Goal: Information Seeking & Learning: Learn about a topic

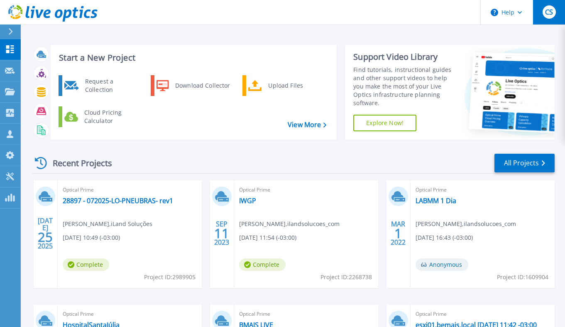
click at [552, 12] on span "CS" at bounding box center [549, 12] width 8 height 7
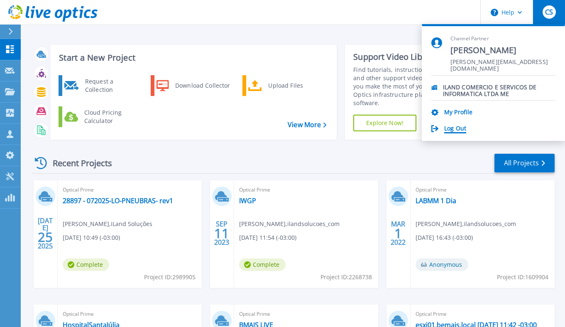
click at [454, 127] on link "Log Out" at bounding box center [455, 129] width 22 height 8
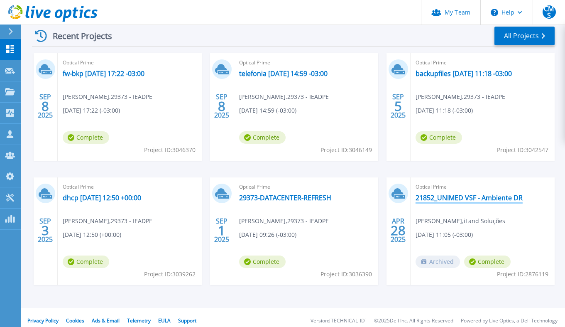
scroll to position [133, 0]
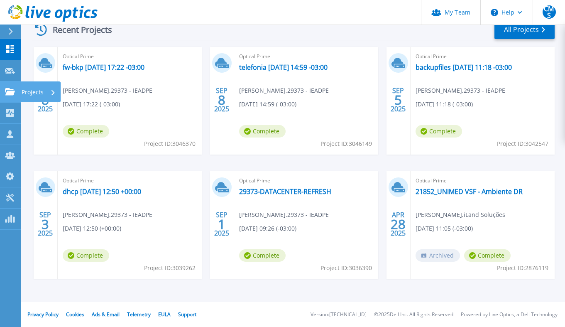
click at [12, 92] on icon at bounding box center [10, 91] width 10 height 7
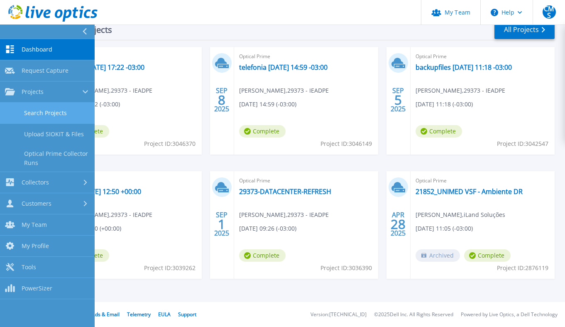
click at [44, 107] on link "Search Projects" at bounding box center [47, 113] width 95 height 21
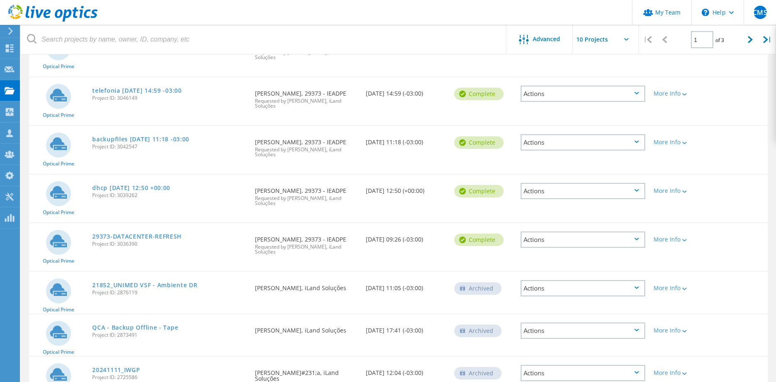
scroll to position [192, 0]
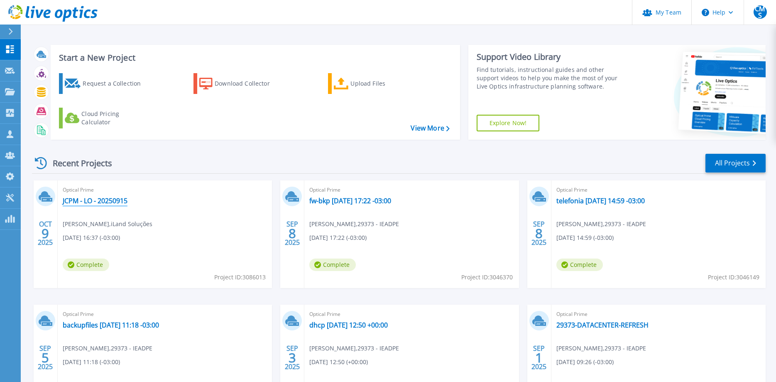
click at [78, 200] on link "JCPM - LO - 20250915" at bounding box center [95, 200] width 65 height 8
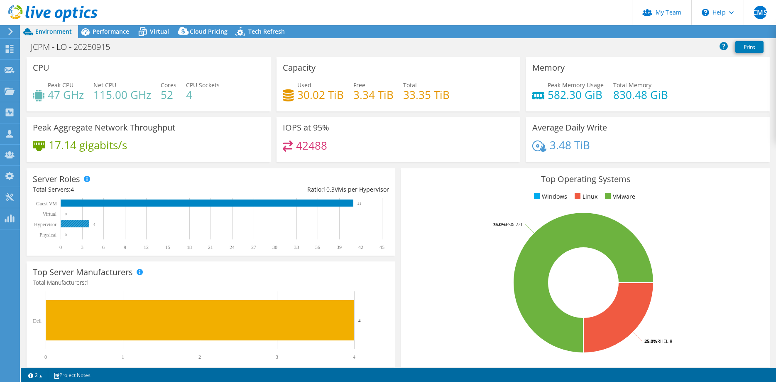
select select "USD"
click at [103, 31] on span "Performance" at bounding box center [111, 31] width 37 height 8
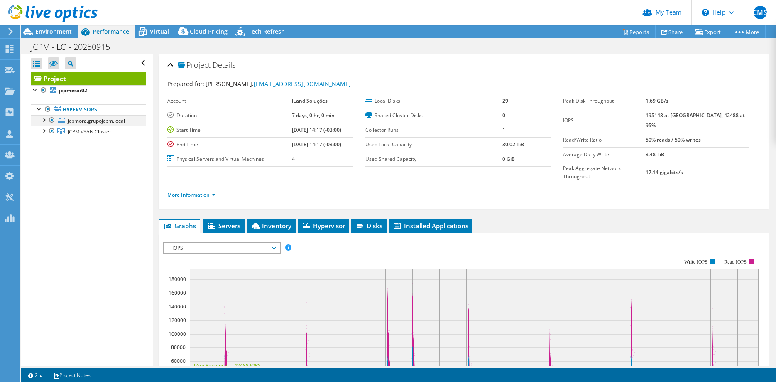
click at [44, 118] on div at bounding box center [43, 119] width 8 height 8
click at [42, 162] on div at bounding box center [43, 163] width 8 height 8
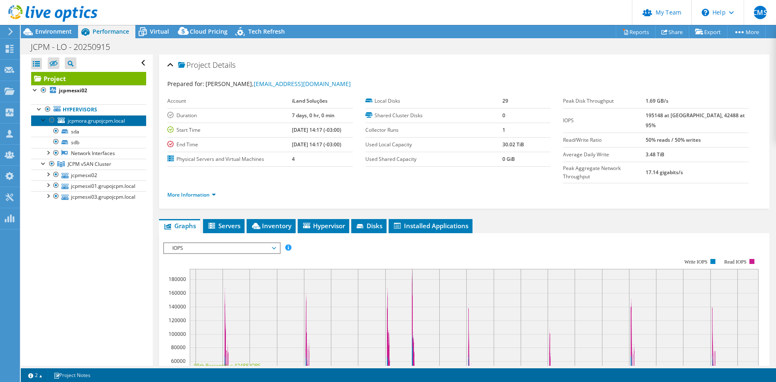
click at [78, 123] on span "jcpmora.grupojcpm.local" at bounding box center [96, 120] width 57 height 7
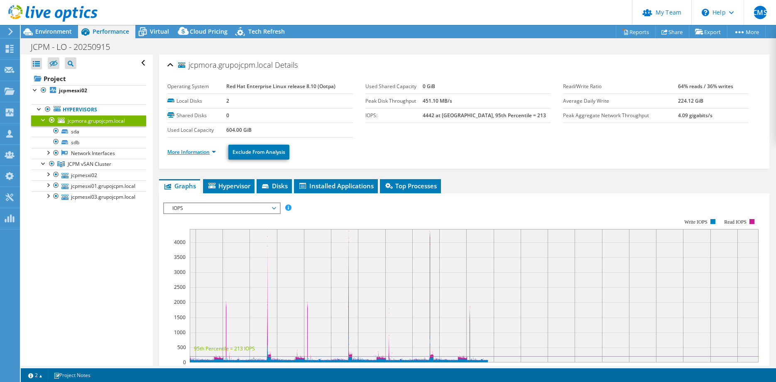
click at [206, 150] on link "More Information" at bounding box center [191, 151] width 49 height 7
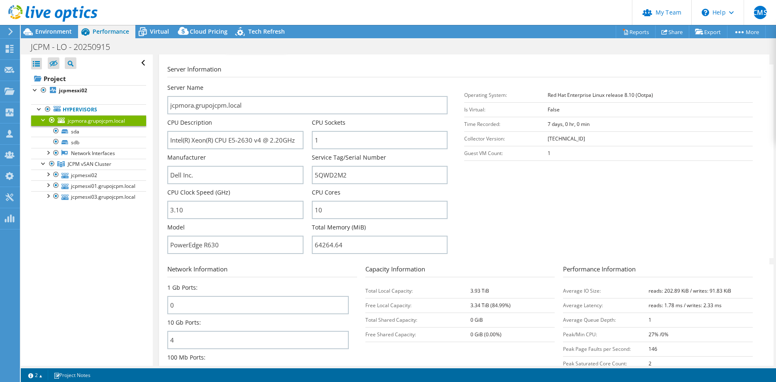
scroll to position [127, 0]
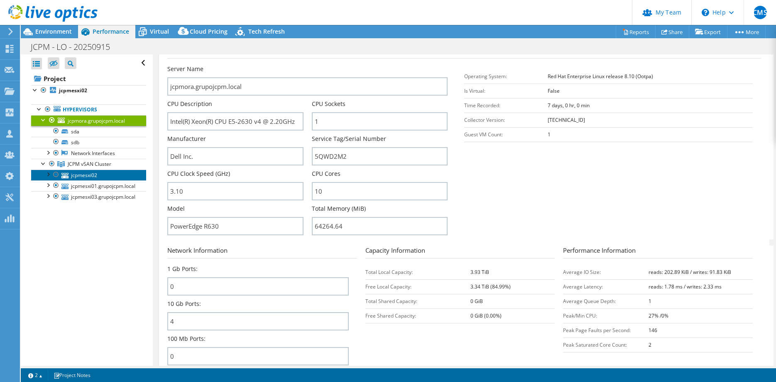
click at [65, 174] on icon at bounding box center [64, 175] width 7 height 5
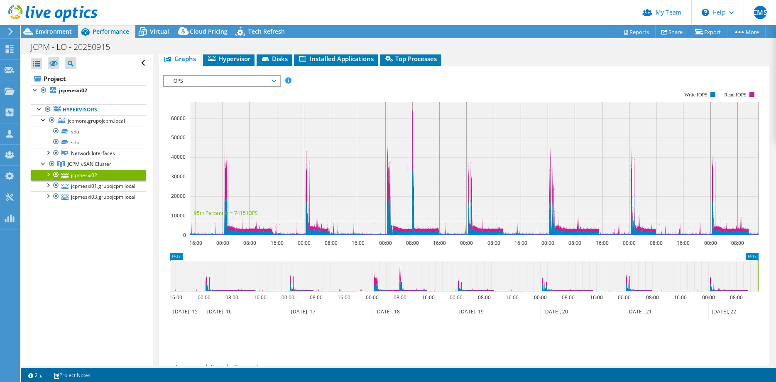
scroll to position [0, 0]
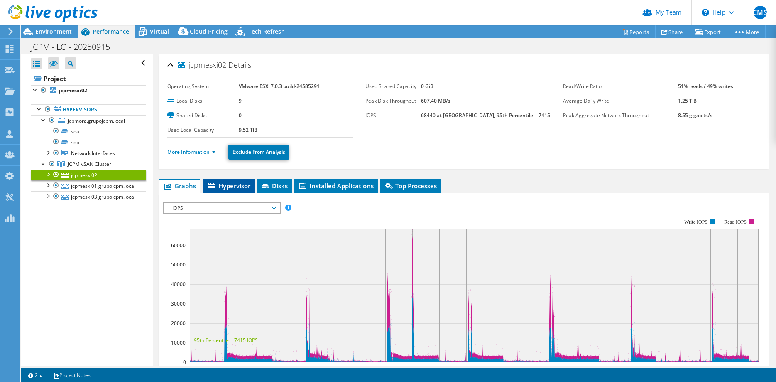
click at [228, 188] on span "Hypervisor" at bounding box center [228, 185] width 43 height 8
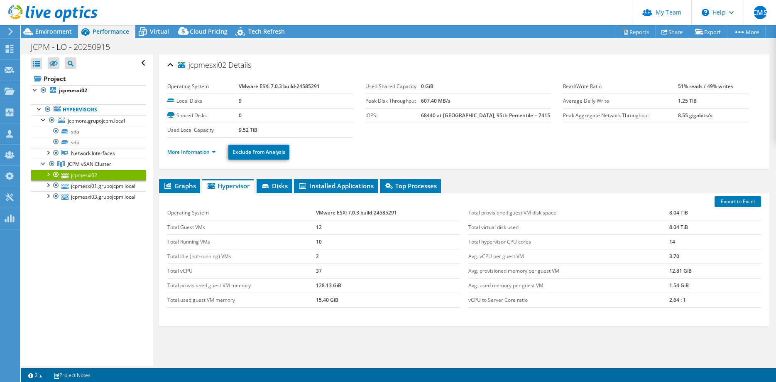
click at [192, 147] on ul "More Information Exclude From Analysis" at bounding box center [464, 150] width 594 height 17
click at [192, 147] on li "More Information" at bounding box center [194, 151] width 54 height 9
click at [191, 154] on link "More Information" at bounding box center [191, 151] width 49 height 7
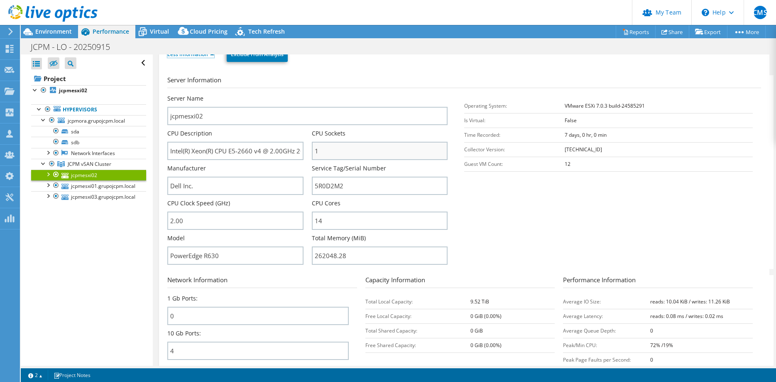
scroll to position [127, 0]
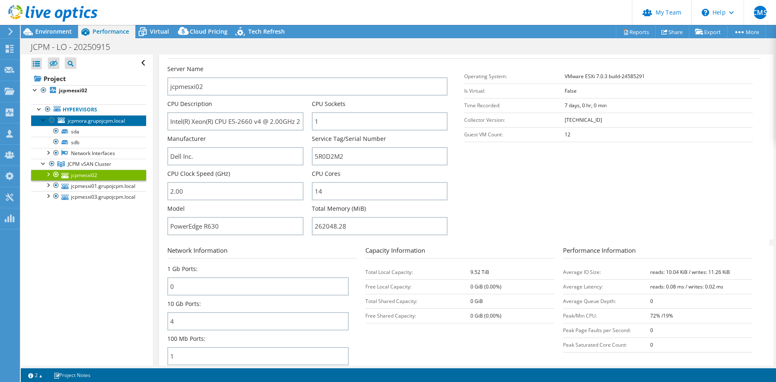
click at [72, 122] on span "jcpmora.grupojcpm.local" at bounding box center [96, 120] width 57 height 7
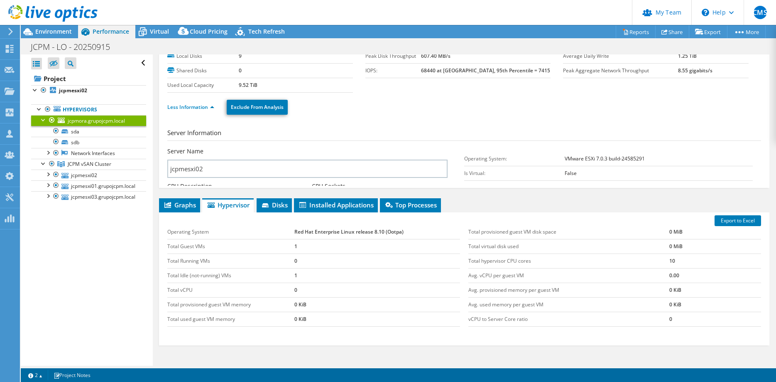
scroll to position [35, 0]
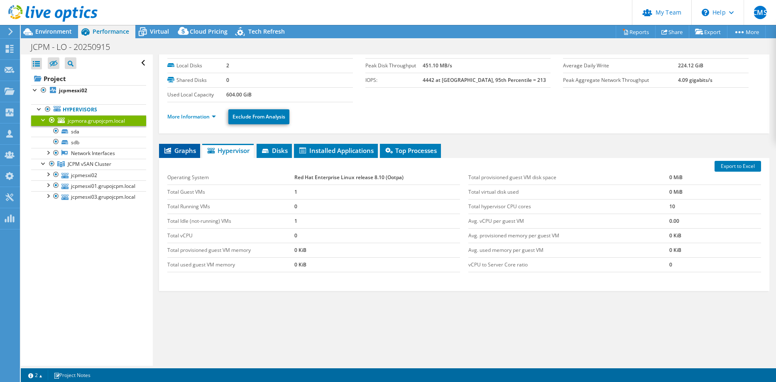
click at [179, 150] on span "Graphs" at bounding box center [179, 150] width 33 height 8
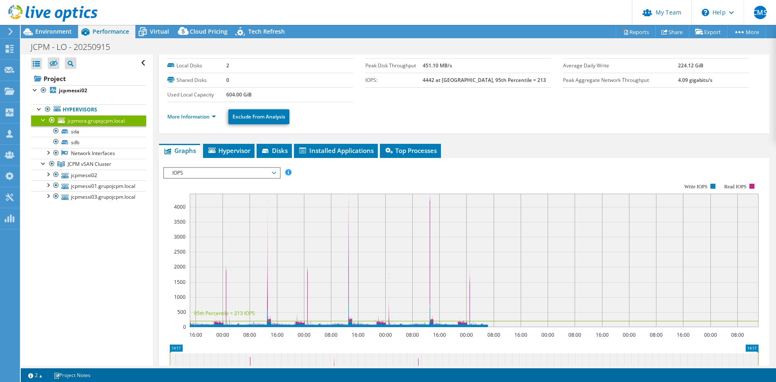
click at [274, 172] on span "IOPS" at bounding box center [221, 173] width 107 height 10
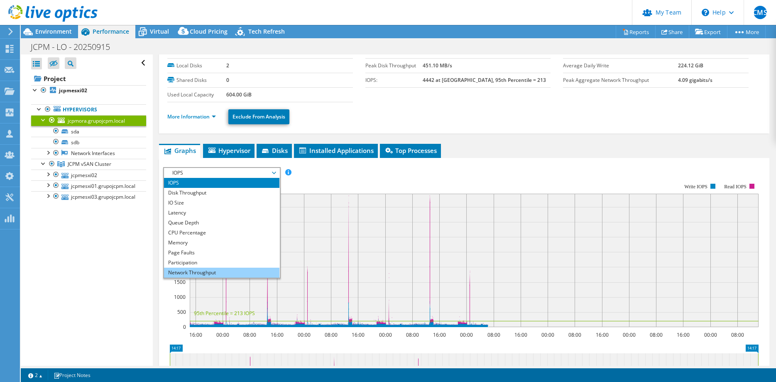
scroll to position [30, 0]
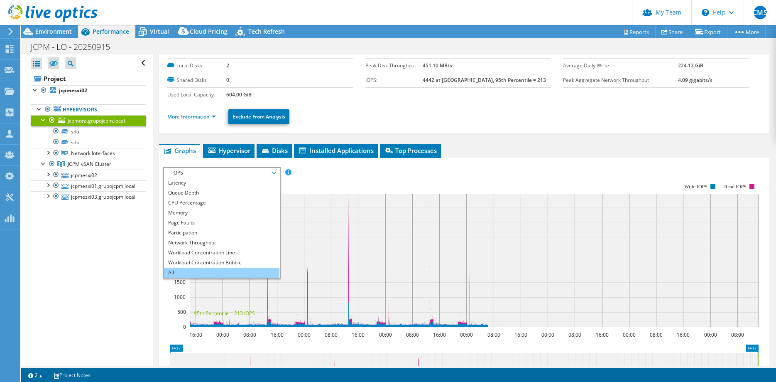
click at [212, 269] on li "All" at bounding box center [221, 272] width 115 height 10
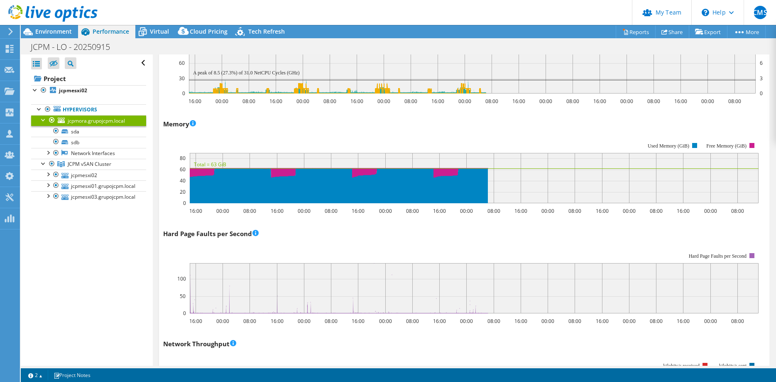
scroll to position [755, 0]
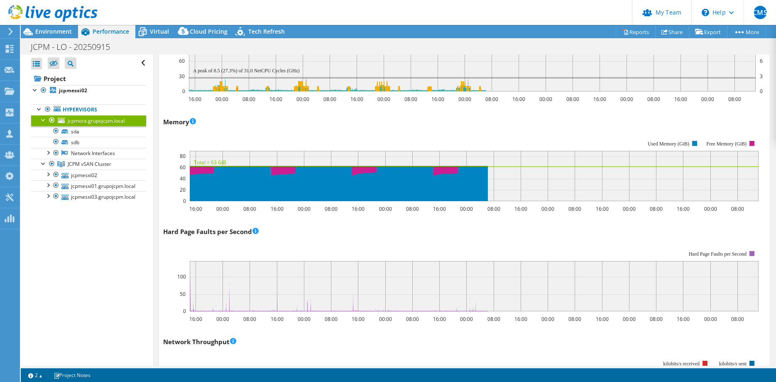
click at [43, 118] on div at bounding box center [43, 119] width 8 height 8
click at [43, 117] on div at bounding box center [43, 119] width 8 height 8
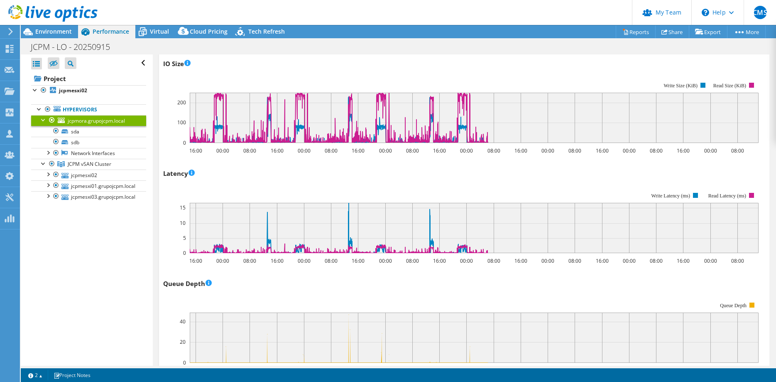
scroll to position [35, 0]
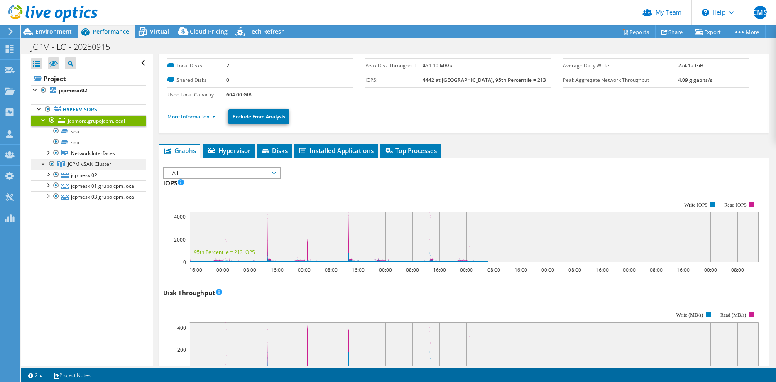
click at [74, 164] on span "JCPM vSAN Cluster" at bounding box center [90, 163] width 44 height 7
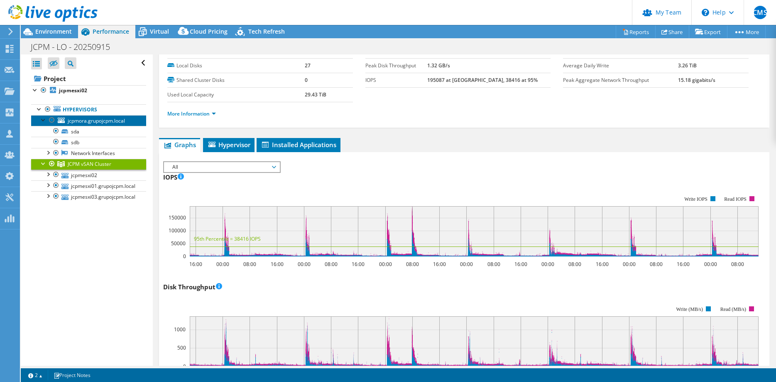
click at [74, 121] on span "jcpmora.grupojcpm.local" at bounding box center [96, 120] width 57 height 7
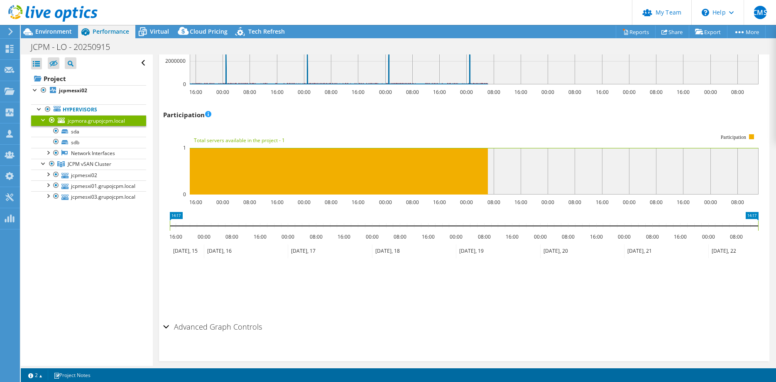
scroll to position [1094, 0]
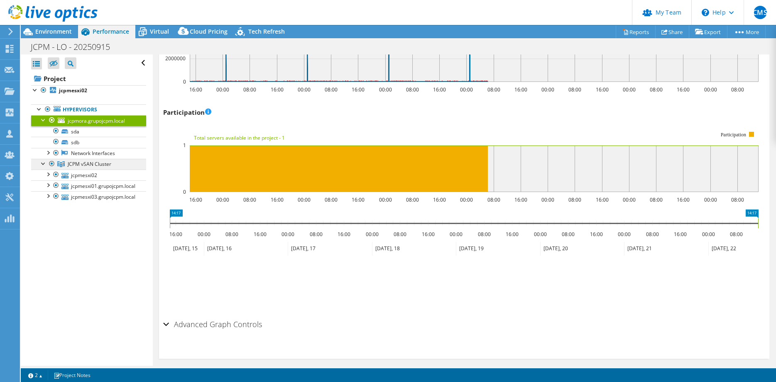
click at [85, 166] on span "JCPM vSAN Cluster" at bounding box center [90, 163] width 44 height 7
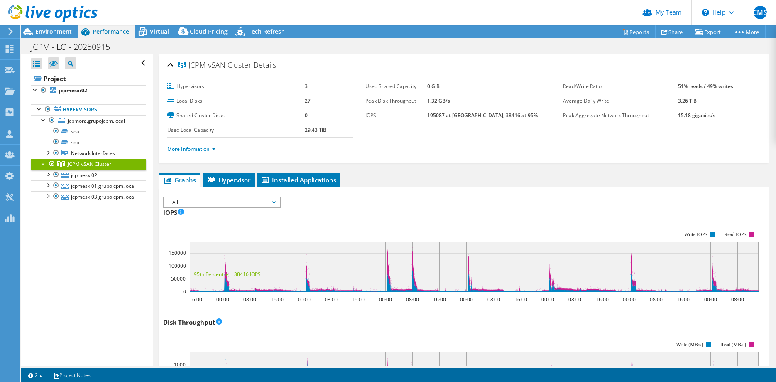
scroll to position [169, 0]
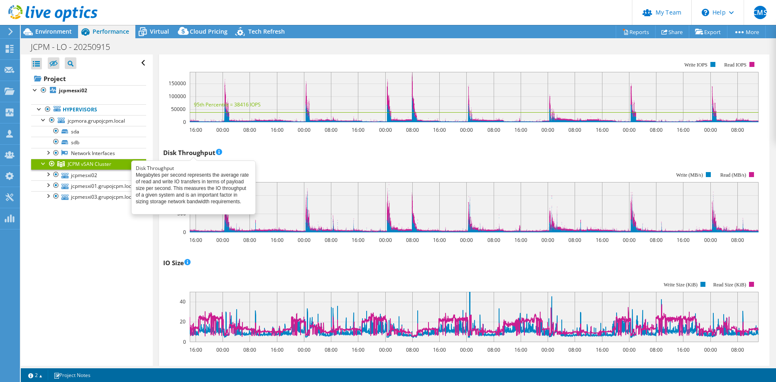
click at [362, 270] on div "IO Size 16:00 00:00 08:00 16:00 00:00 08:00 16:00 00:00 08:00 16:00 00:00 08:00…" at bounding box center [464, 305] width 602 height 98
click at [253, 160] on rect at bounding box center [461, 201] width 596 height 83
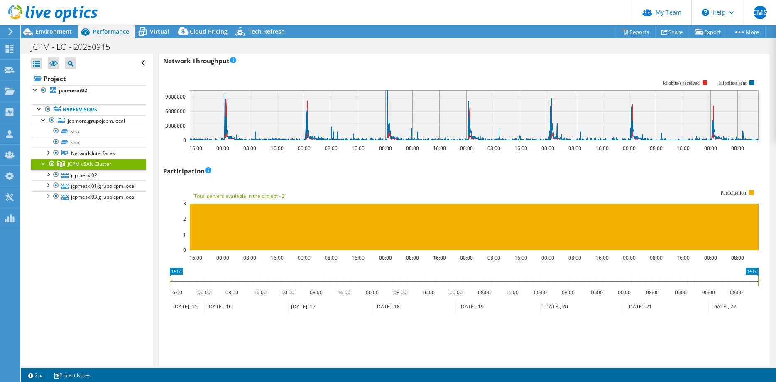
scroll to position [974, 0]
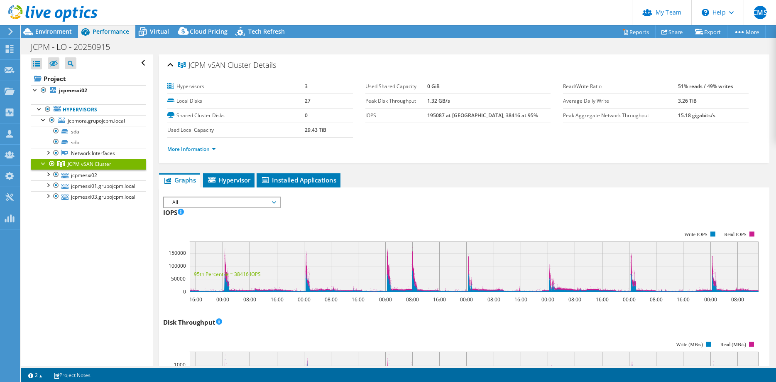
select select "USD"
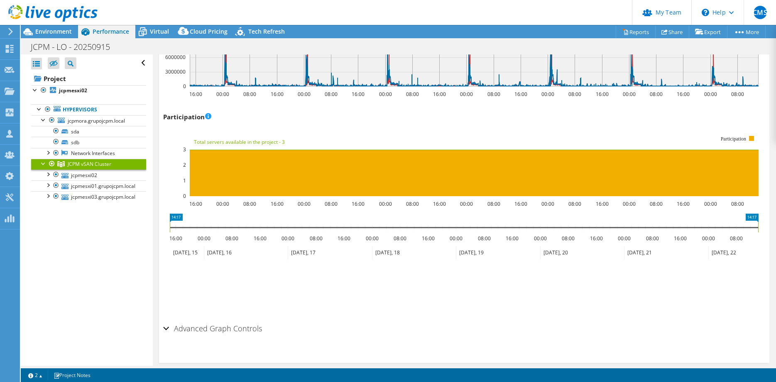
scroll to position [985, 0]
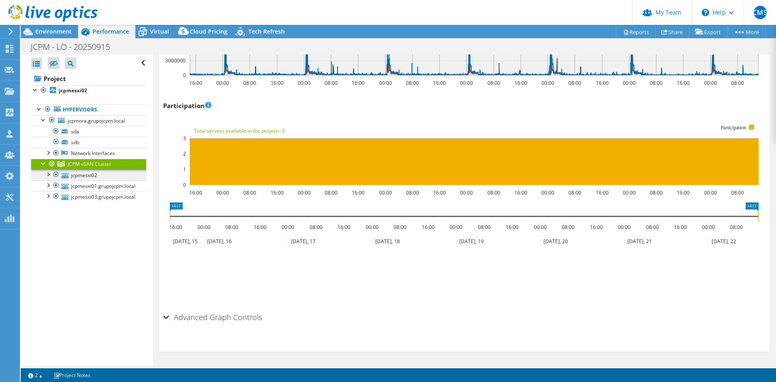
click at [81, 174] on link "jcpmesxi02" at bounding box center [88, 174] width 115 height 11
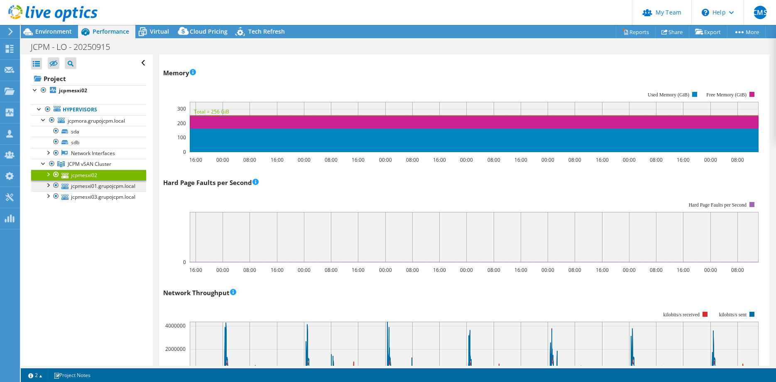
scroll to position [677, 0]
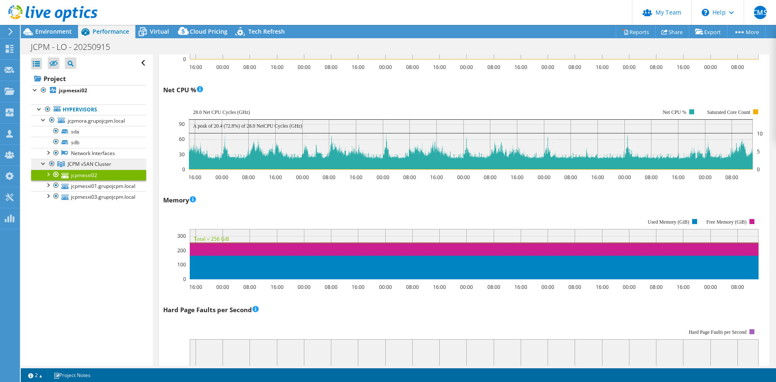
click at [78, 161] on span "JCPM vSAN Cluster" at bounding box center [90, 163] width 44 height 7
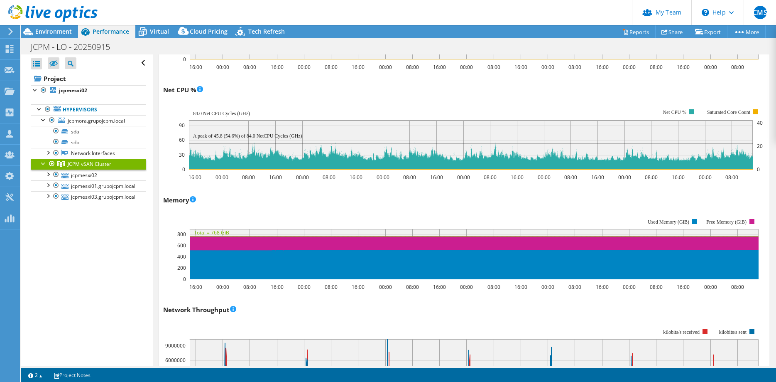
scroll to position [123, 0]
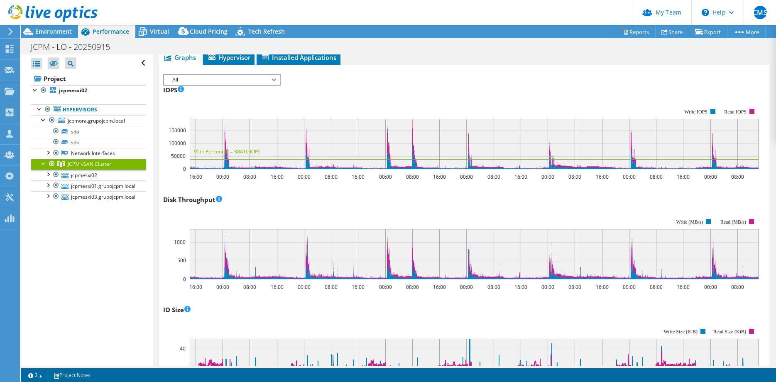
click at [71, 164] on span "JCPM vSAN Cluster" at bounding box center [90, 163] width 44 height 7
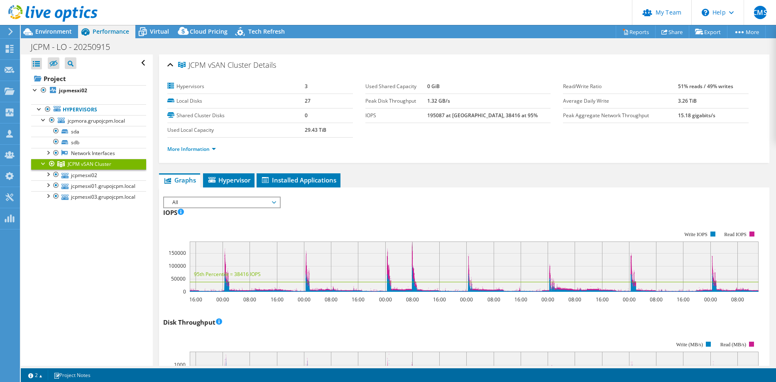
select select "USD"
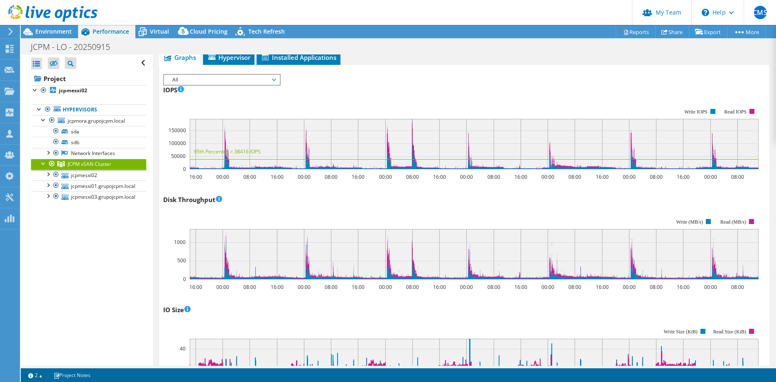
click at [297, 216] on rect at bounding box center [461, 248] width 596 height 83
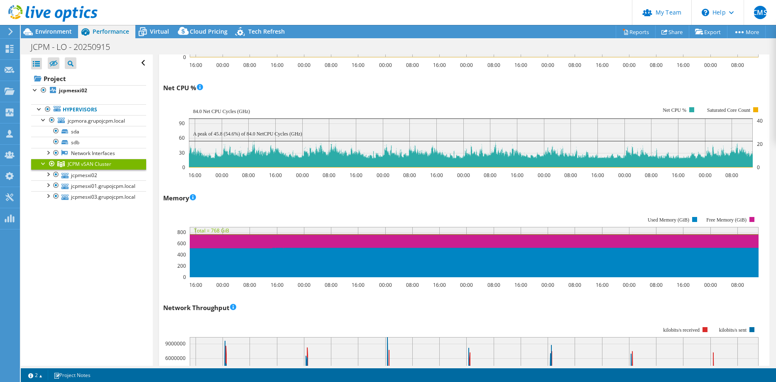
scroll to position [673, 0]
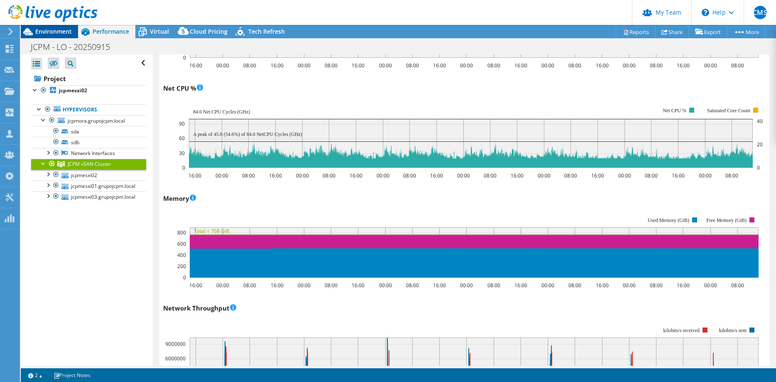
click at [57, 33] on span "Environment" at bounding box center [53, 31] width 37 height 8
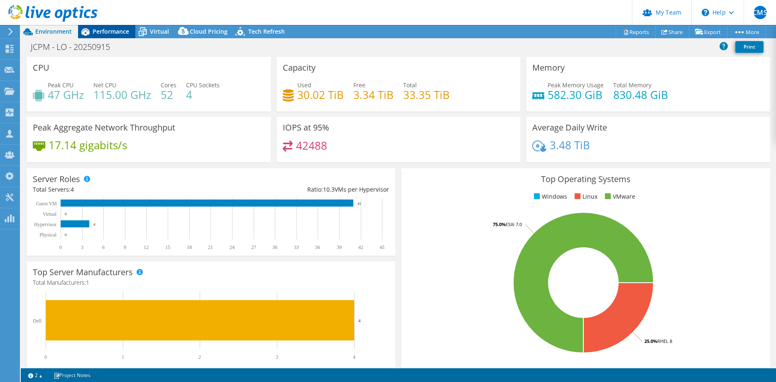
click at [112, 29] on span "Performance" at bounding box center [111, 31] width 37 height 8
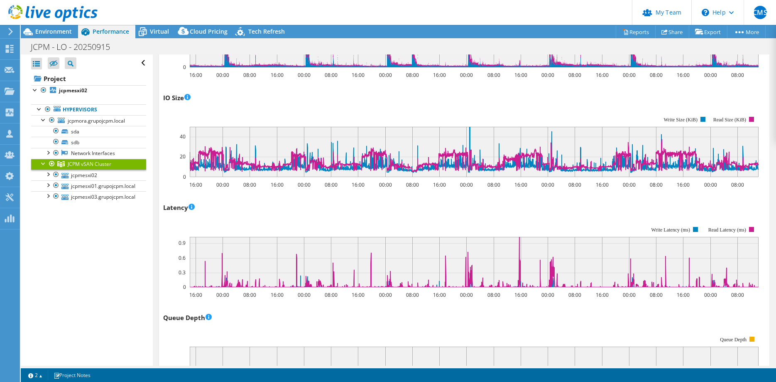
scroll to position [0, 0]
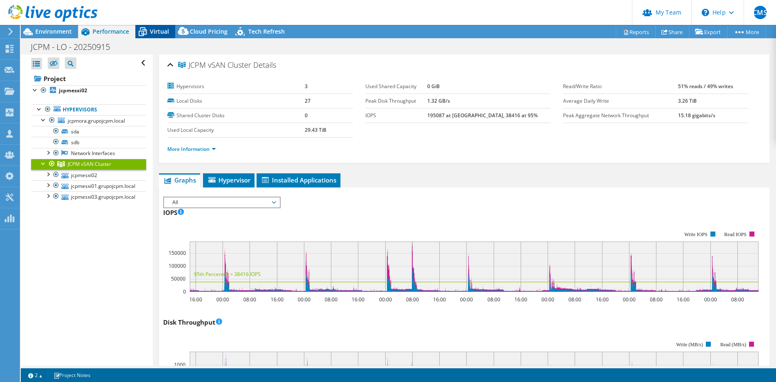
click at [156, 30] on span "Virtual" at bounding box center [159, 31] width 19 height 8
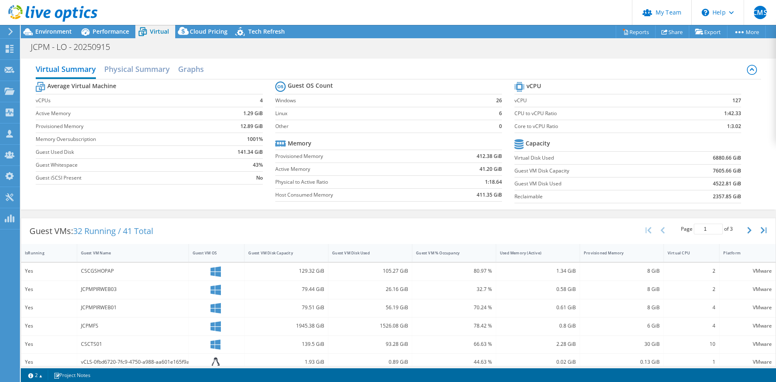
scroll to position [178, 0]
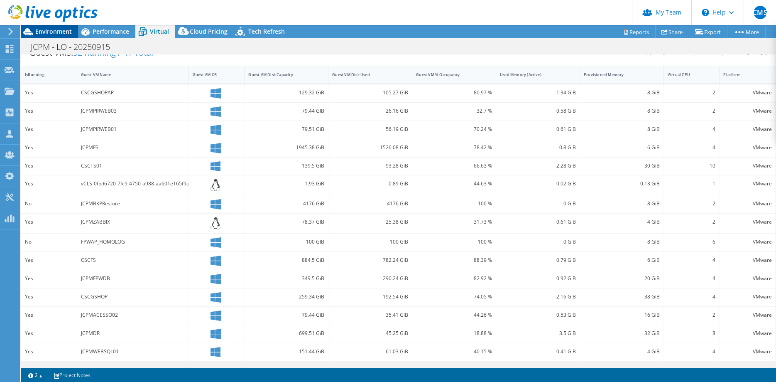
click at [42, 29] on span "Environment" at bounding box center [53, 31] width 37 height 8
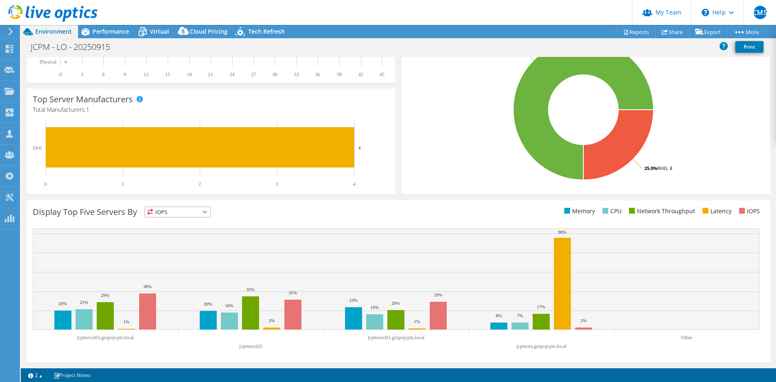
scroll to position [0, 0]
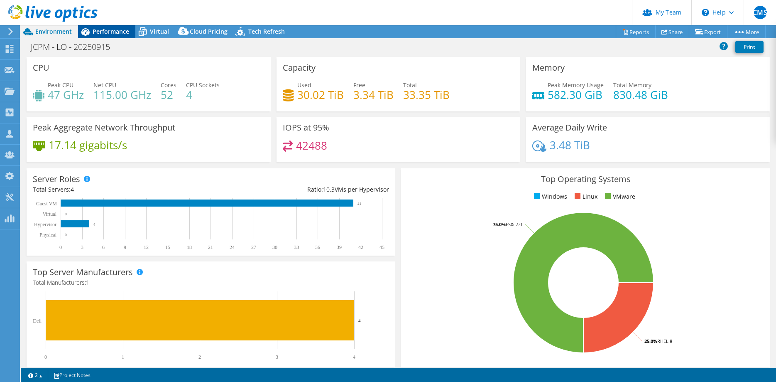
click at [100, 30] on span "Performance" at bounding box center [111, 31] width 37 height 8
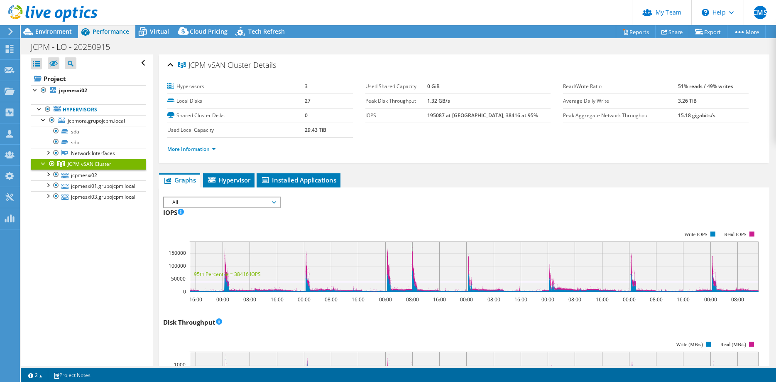
scroll to position [30, 0]
click at [51, 163] on div at bounding box center [52, 164] width 8 height 10
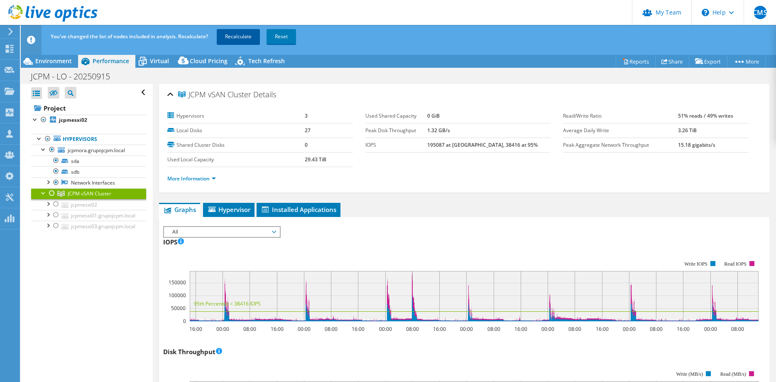
click at [241, 34] on link "Recalculate" at bounding box center [238, 36] width 43 height 15
click at [189, 178] on link "More Information" at bounding box center [191, 178] width 49 height 7
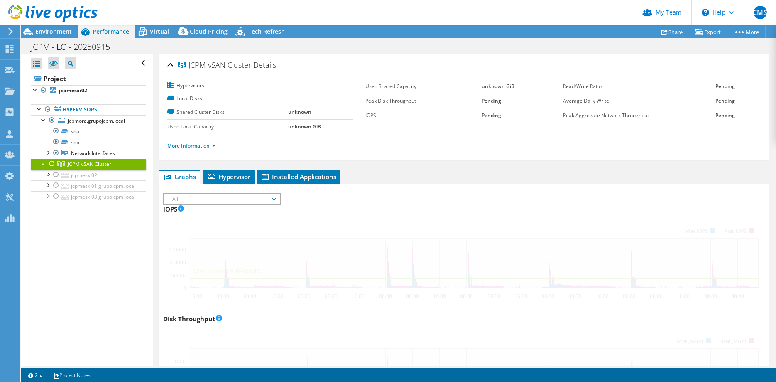
click at [203, 179] on li "Hypervisor" at bounding box center [228, 177] width 51 height 14
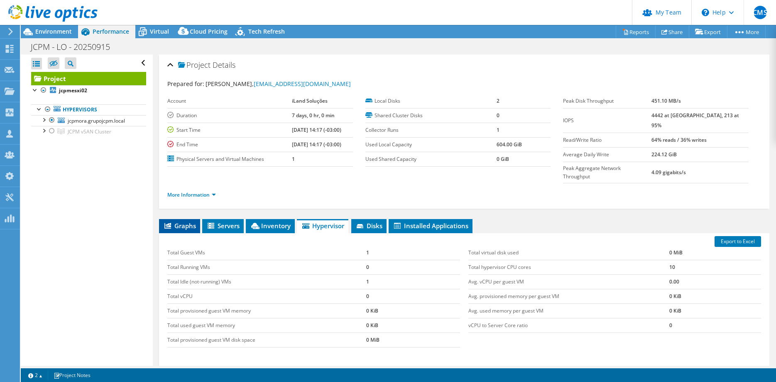
click at [168, 223] on icon at bounding box center [167, 226] width 7 height 6
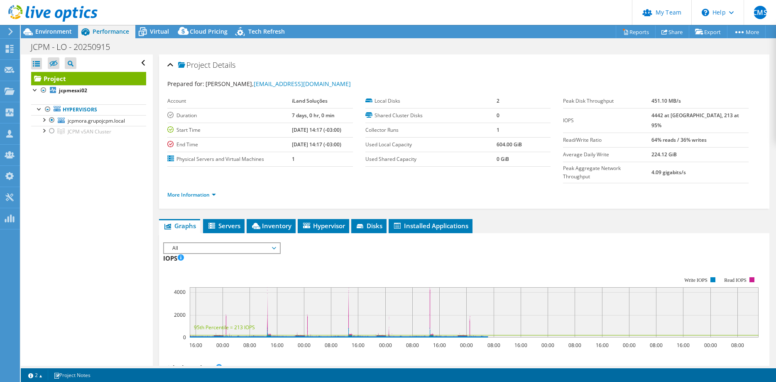
click at [185, 221] on span "Graphs" at bounding box center [179, 225] width 33 height 8
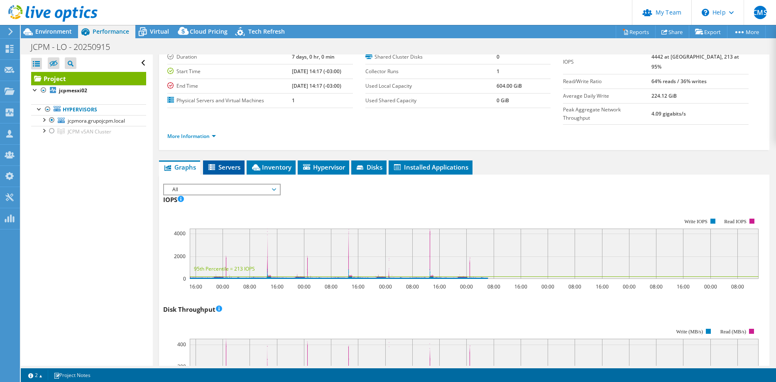
click at [219, 163] on span "Servers" at bounding box center [223, 167] width 33 height 8
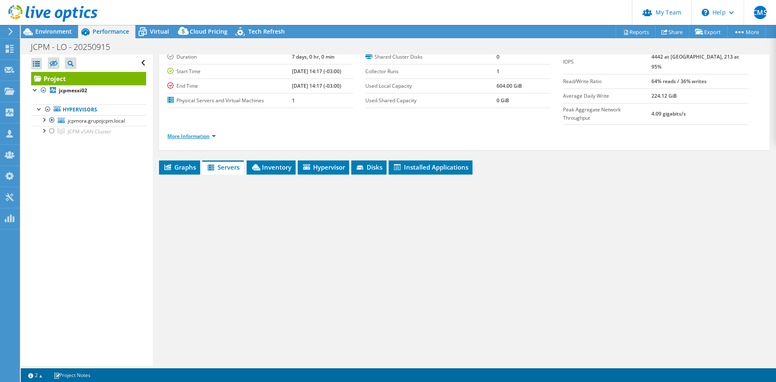
click at [197, 132] on link "More Information" at bounding box center [191, 135] width 49 height 7
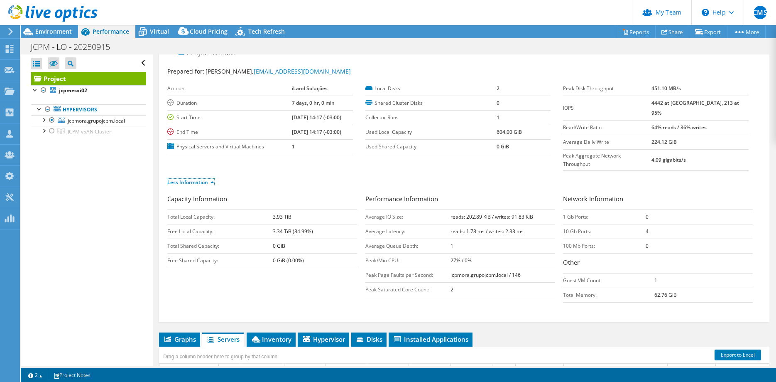
scroll to position [0, 0]
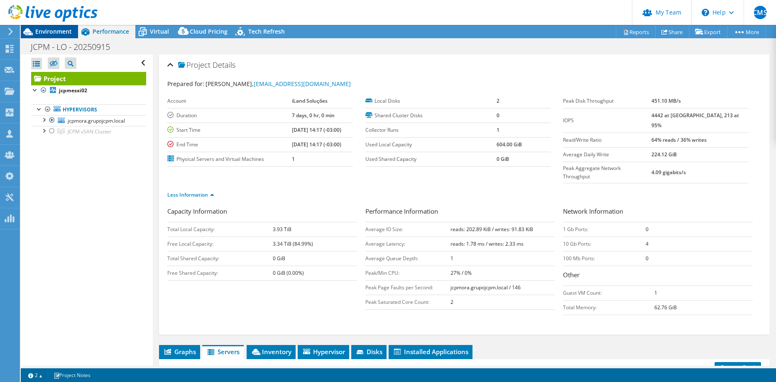
click at [58, 30] on span "Environment" at bounding box center [53, 31] width 37 height 8
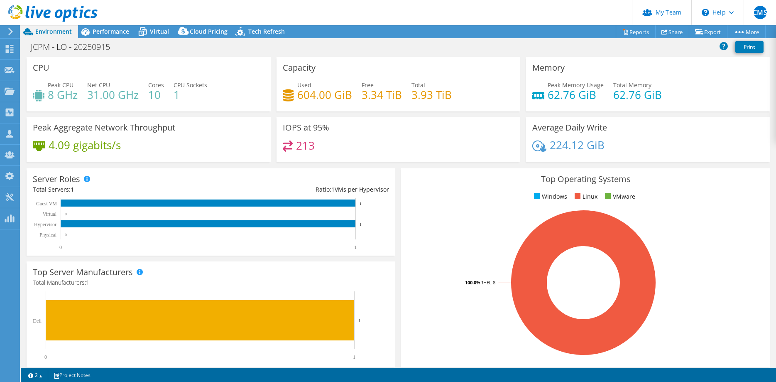
scroll to position [30, 0]
click at [110, 32] on span "Performance" at bounding box center [111, 31] width 37 height 8
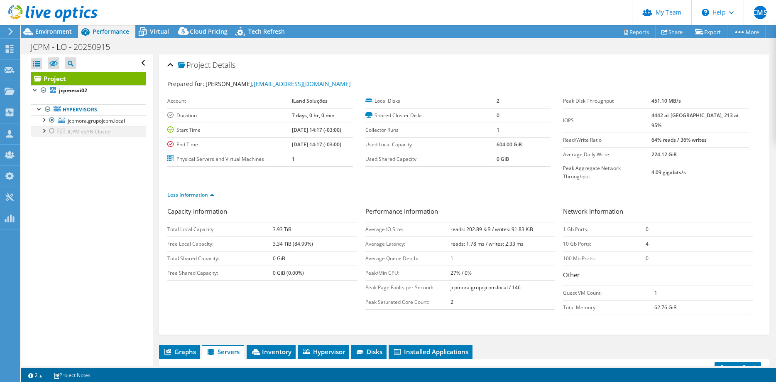
click at [52, 130] on div at bounding box center [52, 131] width 8 height 10
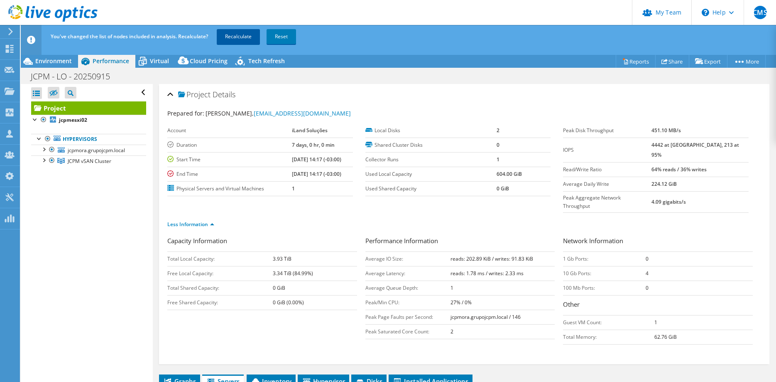
click at [241, 36] on link "Recalculate" at bounding box center [238, 36] width 43 height 15
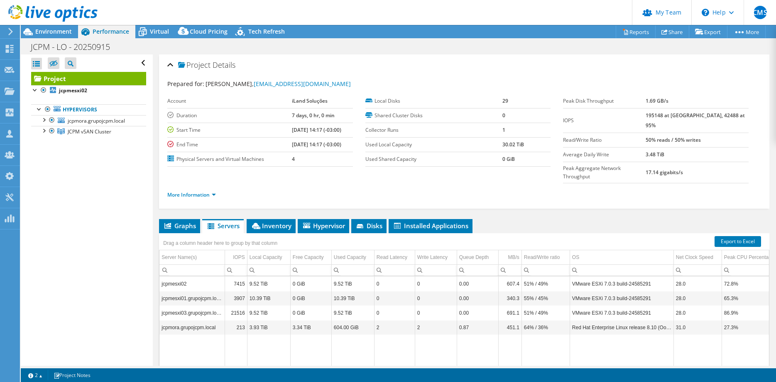
select select "USD"
